Goal: Book appointment/travel/reservation

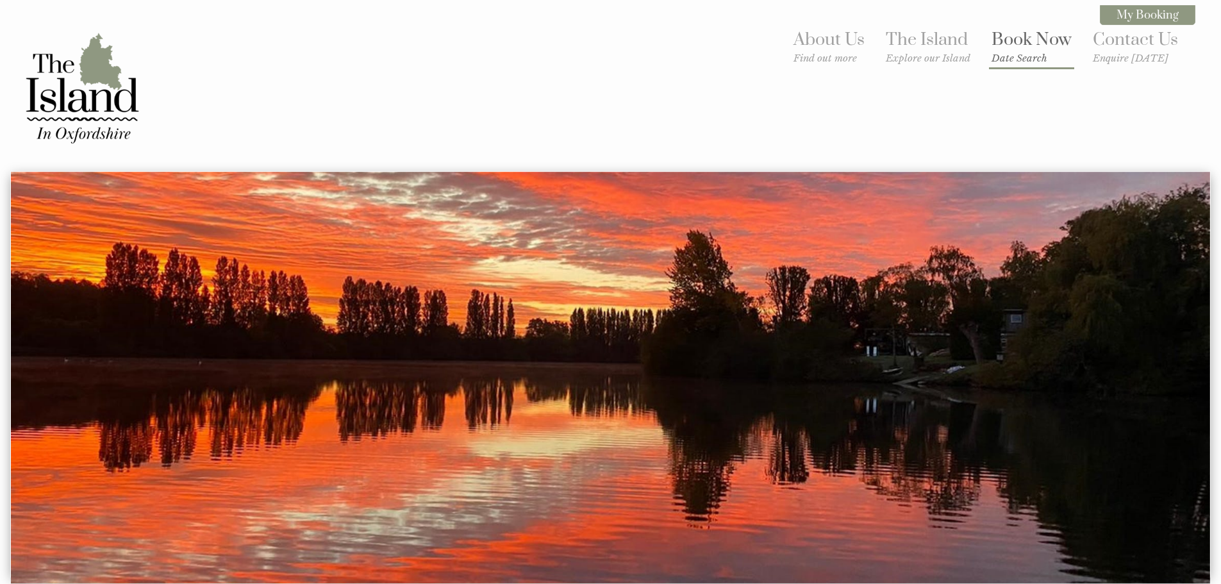
click at [1021, 59] on small "Date Search" at bounding box center [1032, 58] width 80 height 12
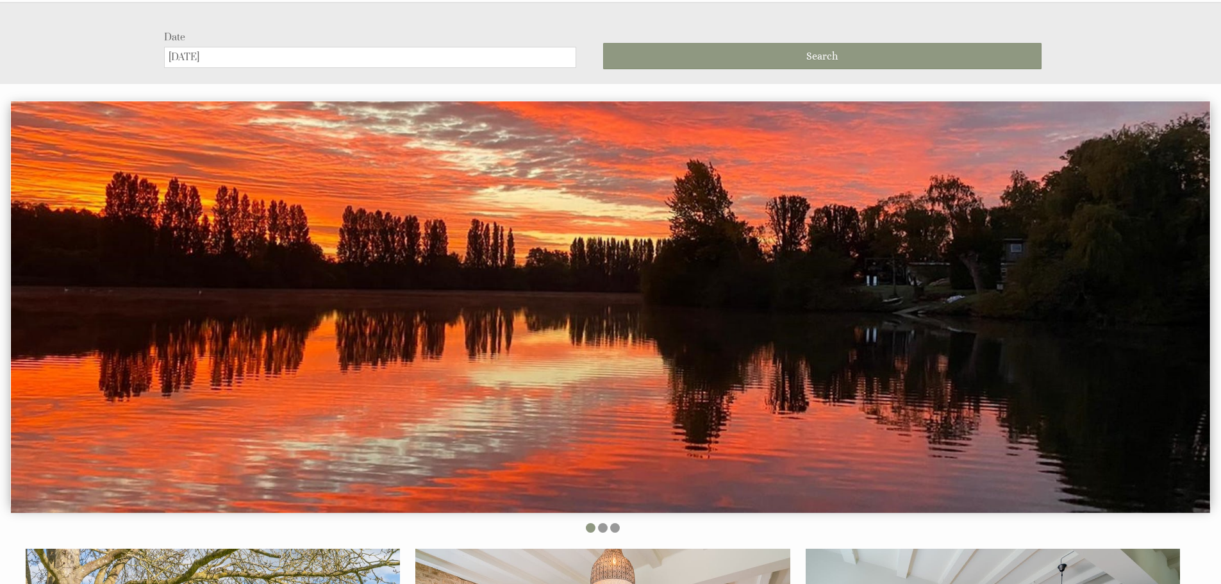
scroll to position [171, 0]
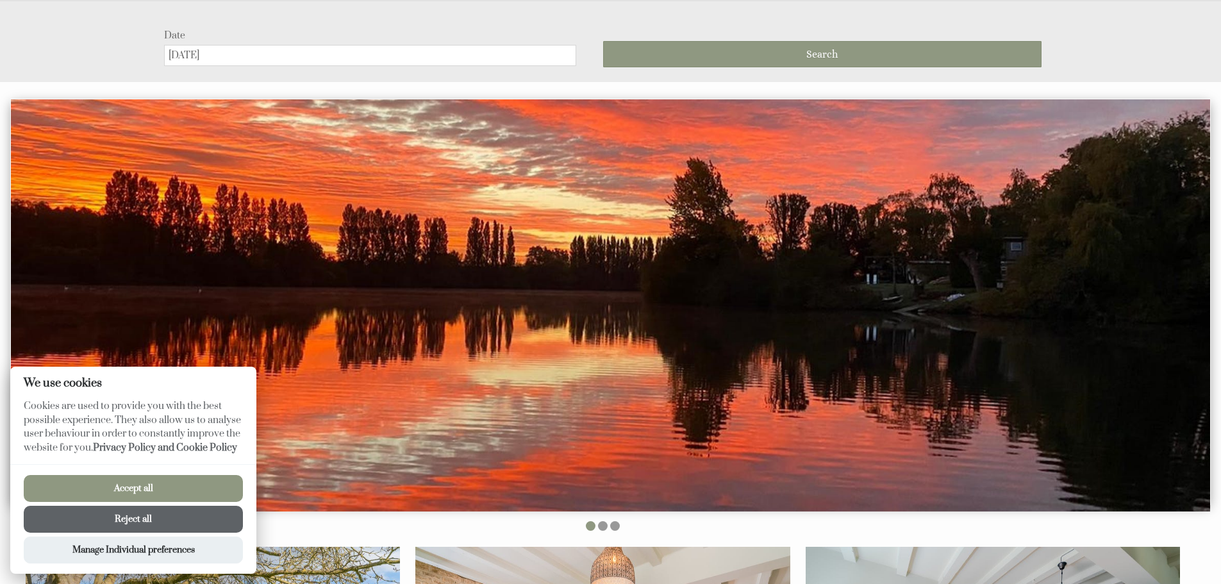
click at [115, 479] on button "Accept all" at bounding box center [133, 488] width 219 height 27
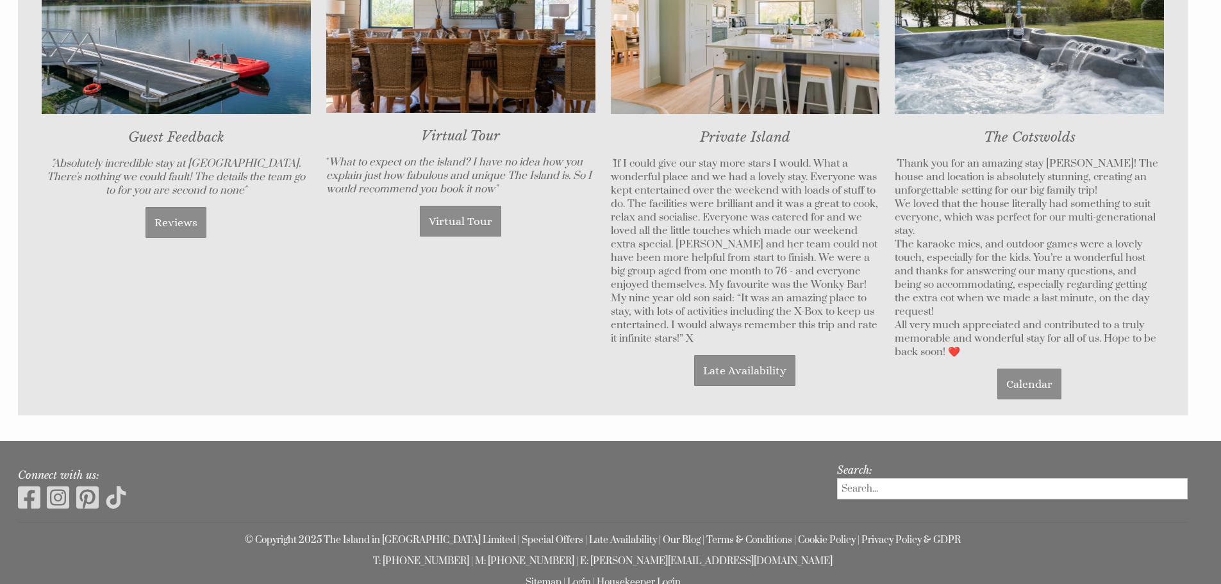
scroll to position [989, 0]
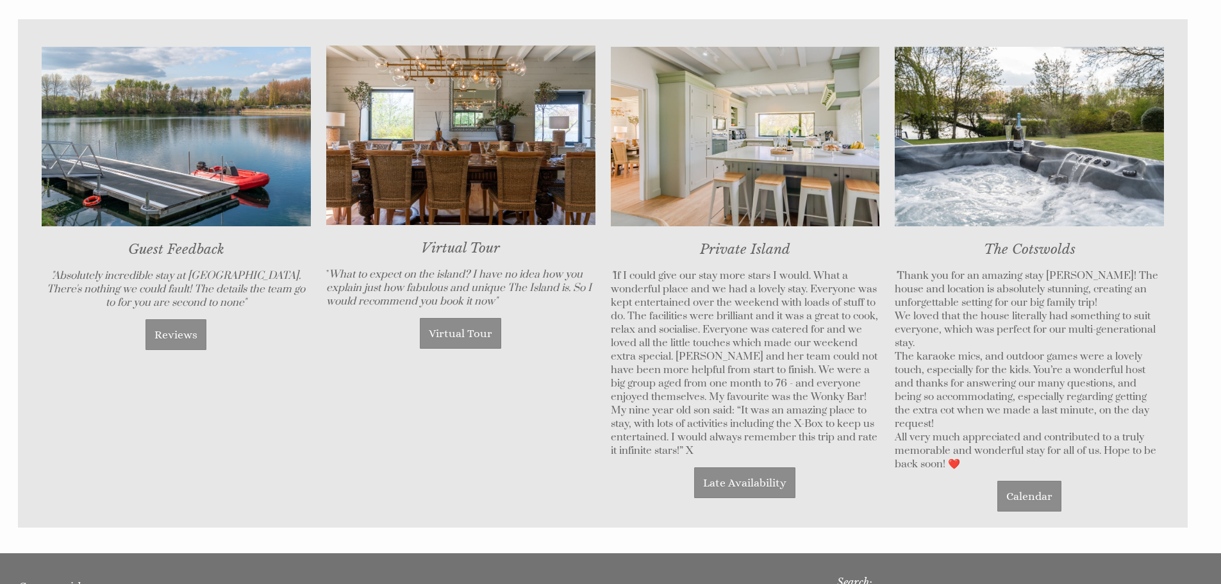
drag, startPoint x: 696, startPoint y: 462, endPoint x: 681, endPoint y: 396, distance: 67.7
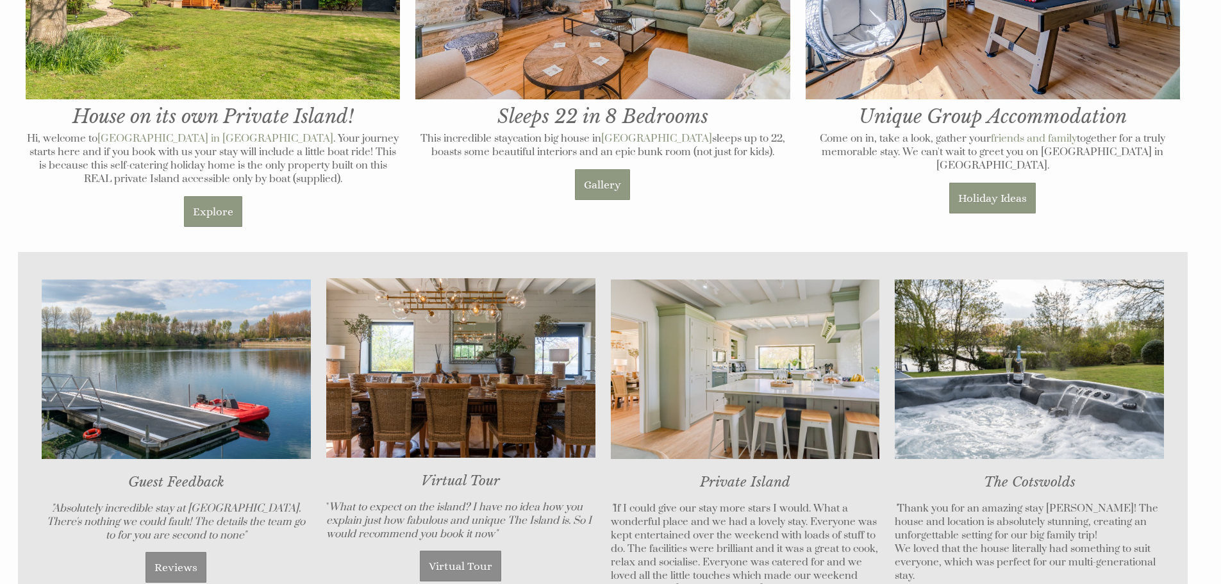
drag, startPoint x: 731, startPoint y: 426, endPoint x: 697, endPoint y: 233, distance: 195.9
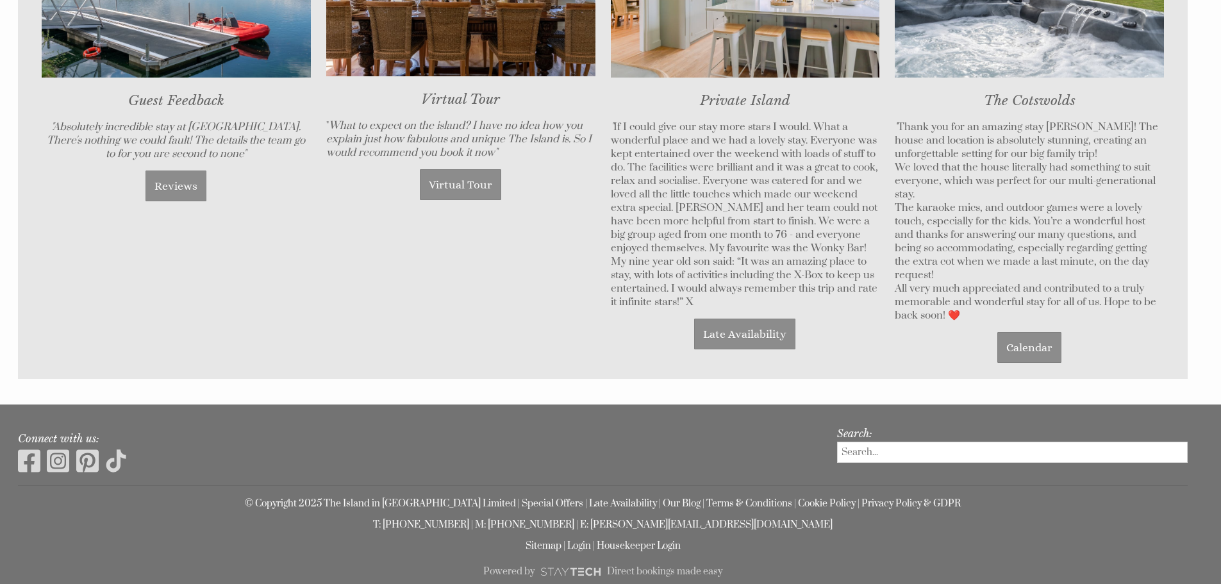
scroll to position [1155, 0]
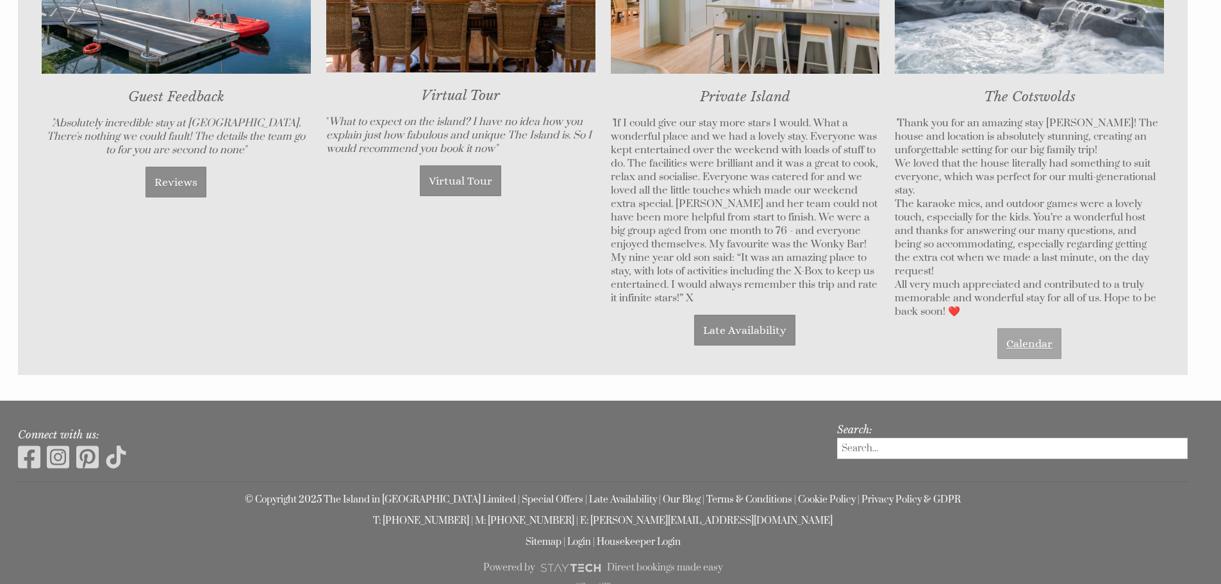
click at [1015, 331] on link "Calendar" at bounding box center [1030, 343] width 64 height 31
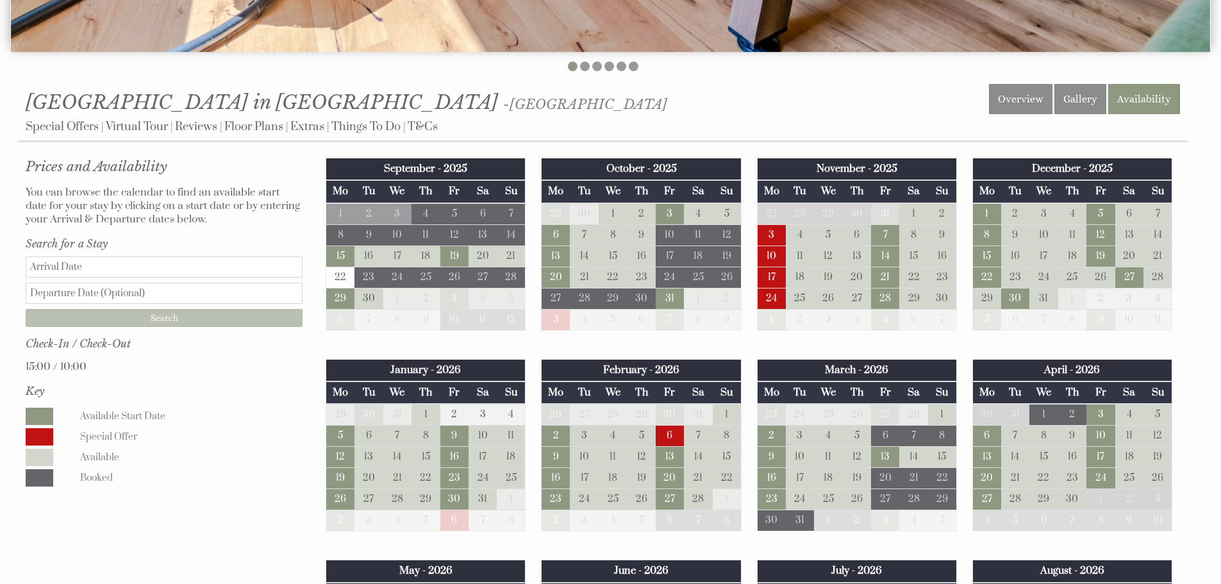
scroll to position [513, 0]
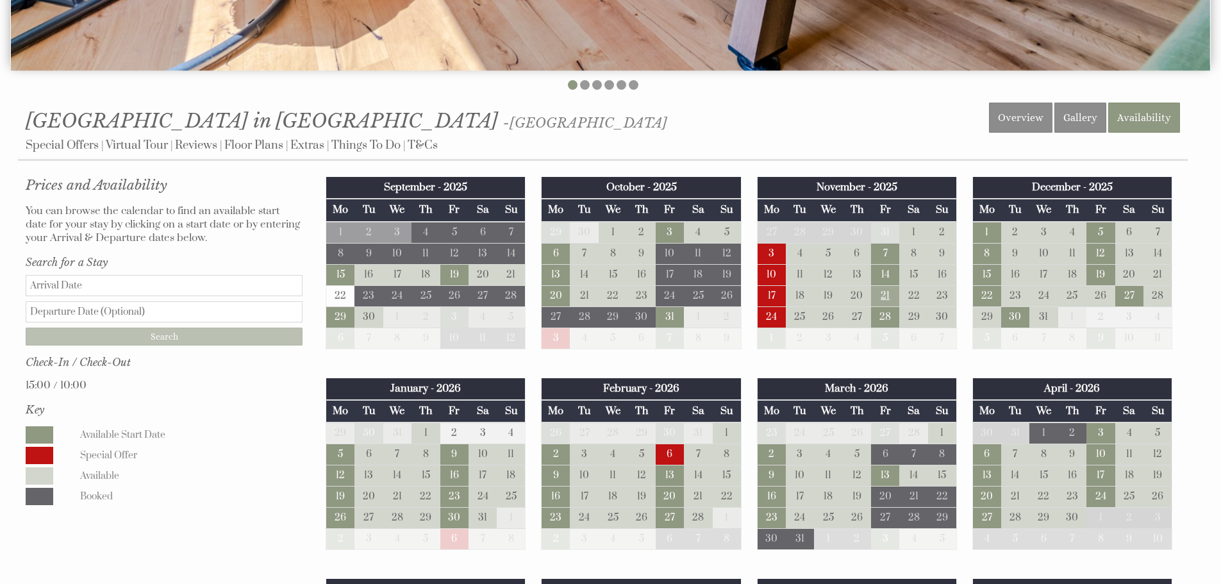
click at [880, 295] on td "21" at bounding box center [885, 295] width 28 height 21
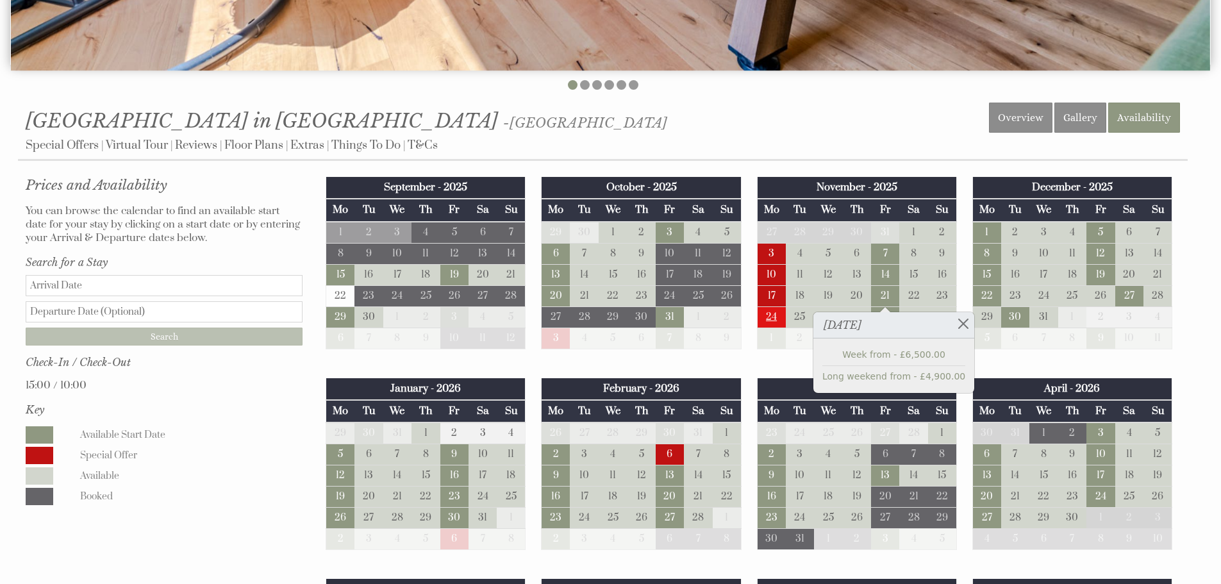
click at [769, 314] on td "24" at bounding box center [771, 316] width 28 height 21
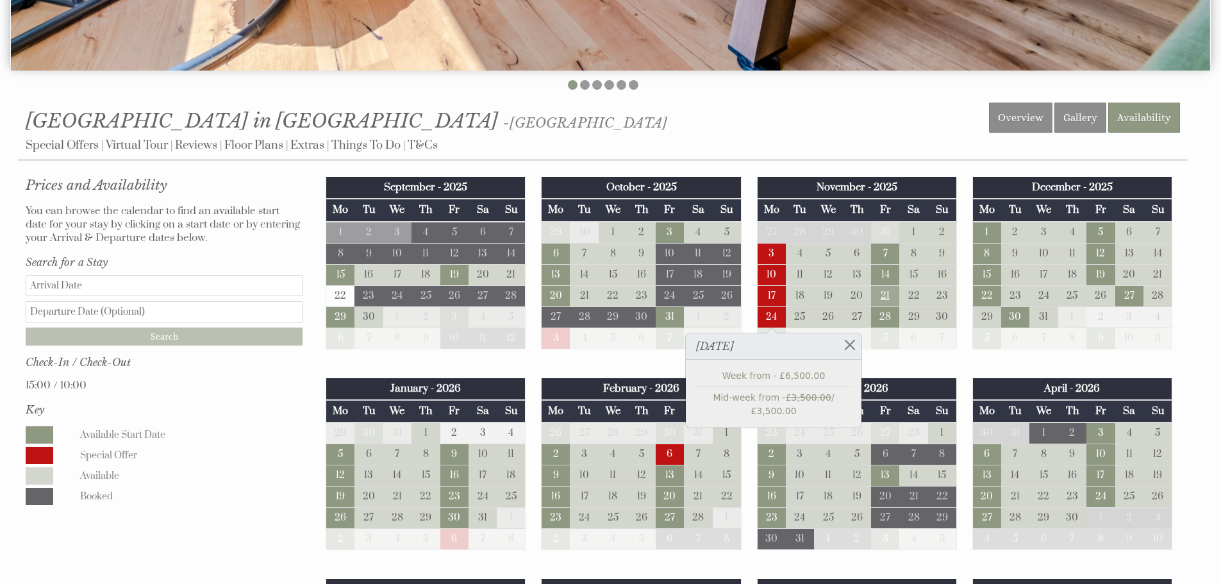
click at [888, 294] on td "21" at bounding box center [885, 295] width 28 height 21
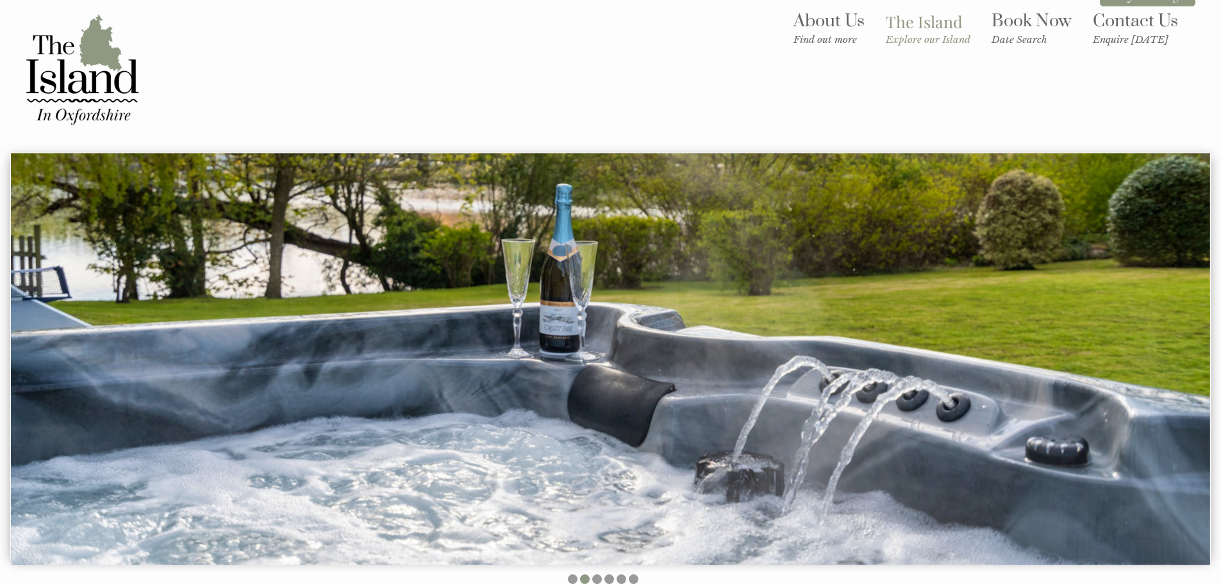
scroll to position [0, 0]
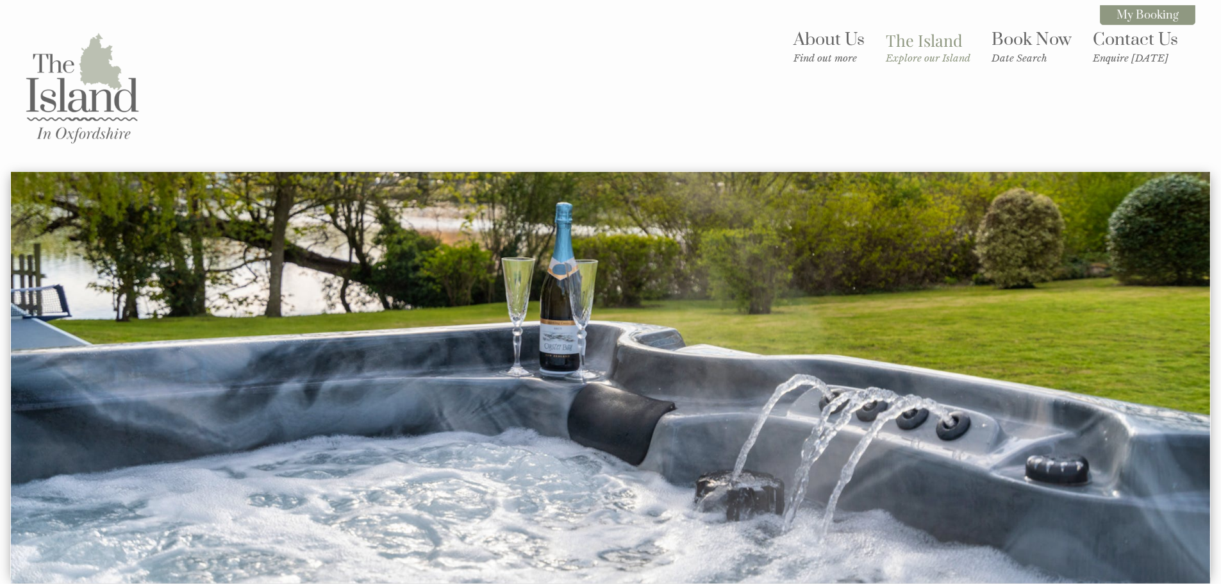
click at [94, 67] on img at bounding box center [82, 88] width 128 height 128
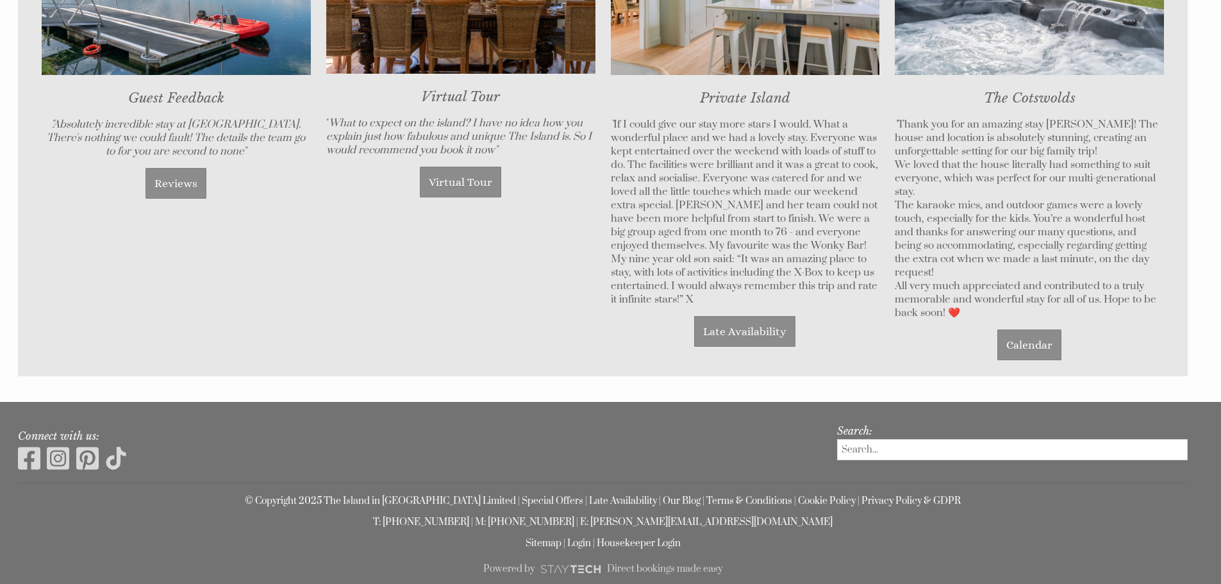
scroll to position [1154, 0]
